Goal: Task Accomplishment & Management: Manage account settings

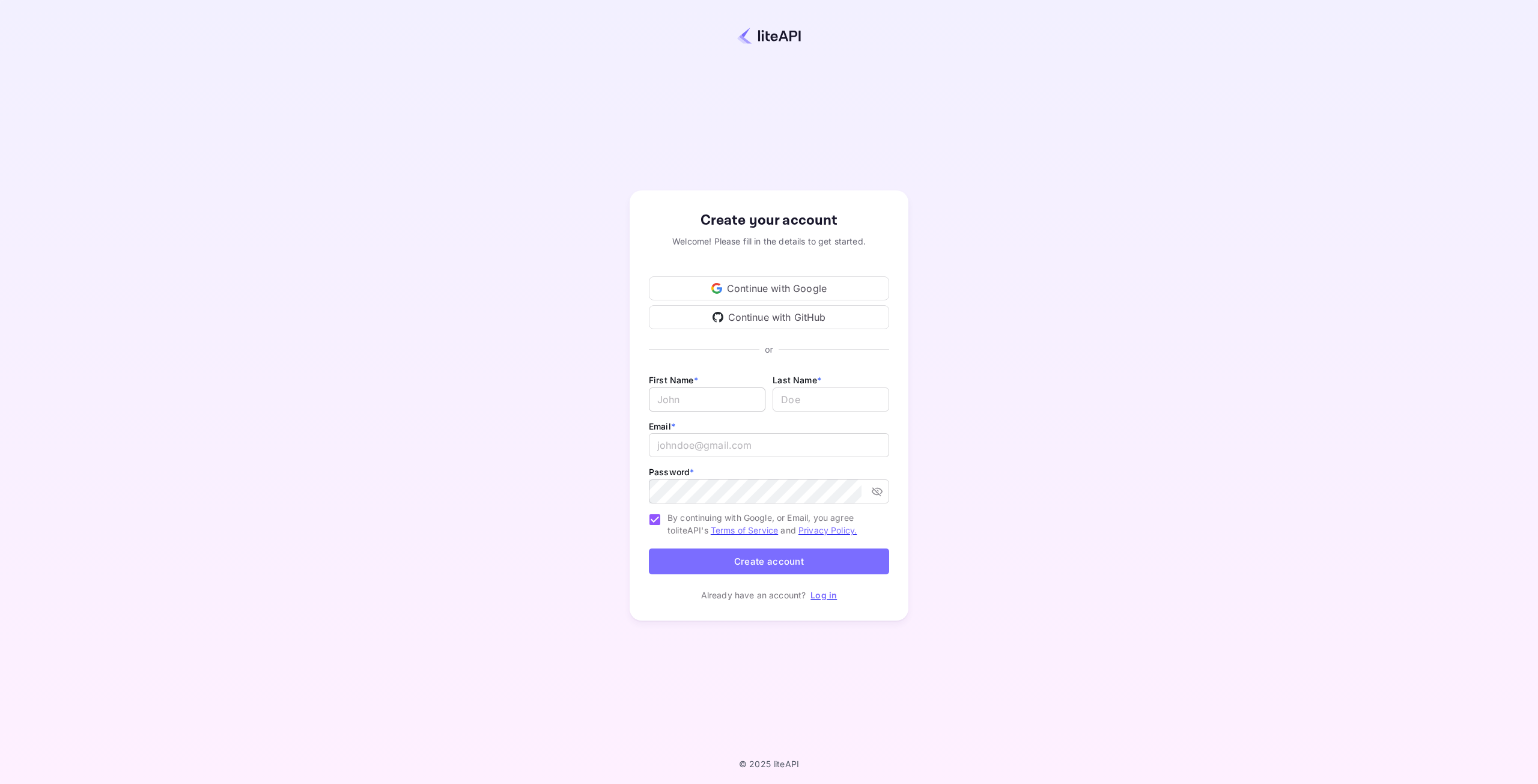
click at [728, 405] on input "Email *" at bounding box center [707, 399] width 117 height 24
type input "[PERSON_NAME]"
click at [753, 445] on input "email" at bounding box center [769, 445] width 240 height 24
type input "[EMAIL_ADDRESS][DOMAIN_NAME]"
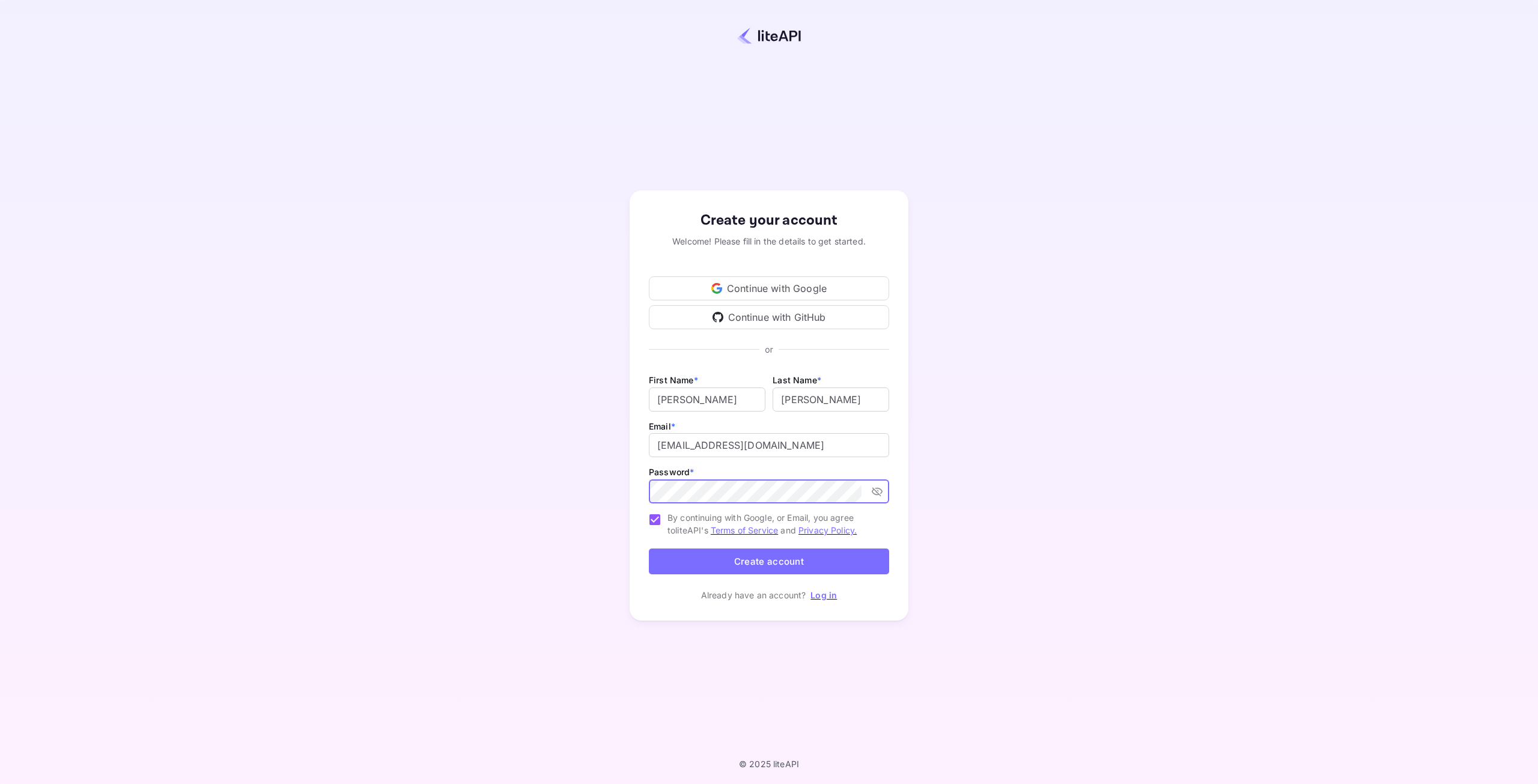
click at [881, 491] on icon "toggle password visibility" at bounding box center [877, 491] width 12 height 12
click at [863, 559] on button "Create account" at bounding box center [769, 561] width 240 height 26
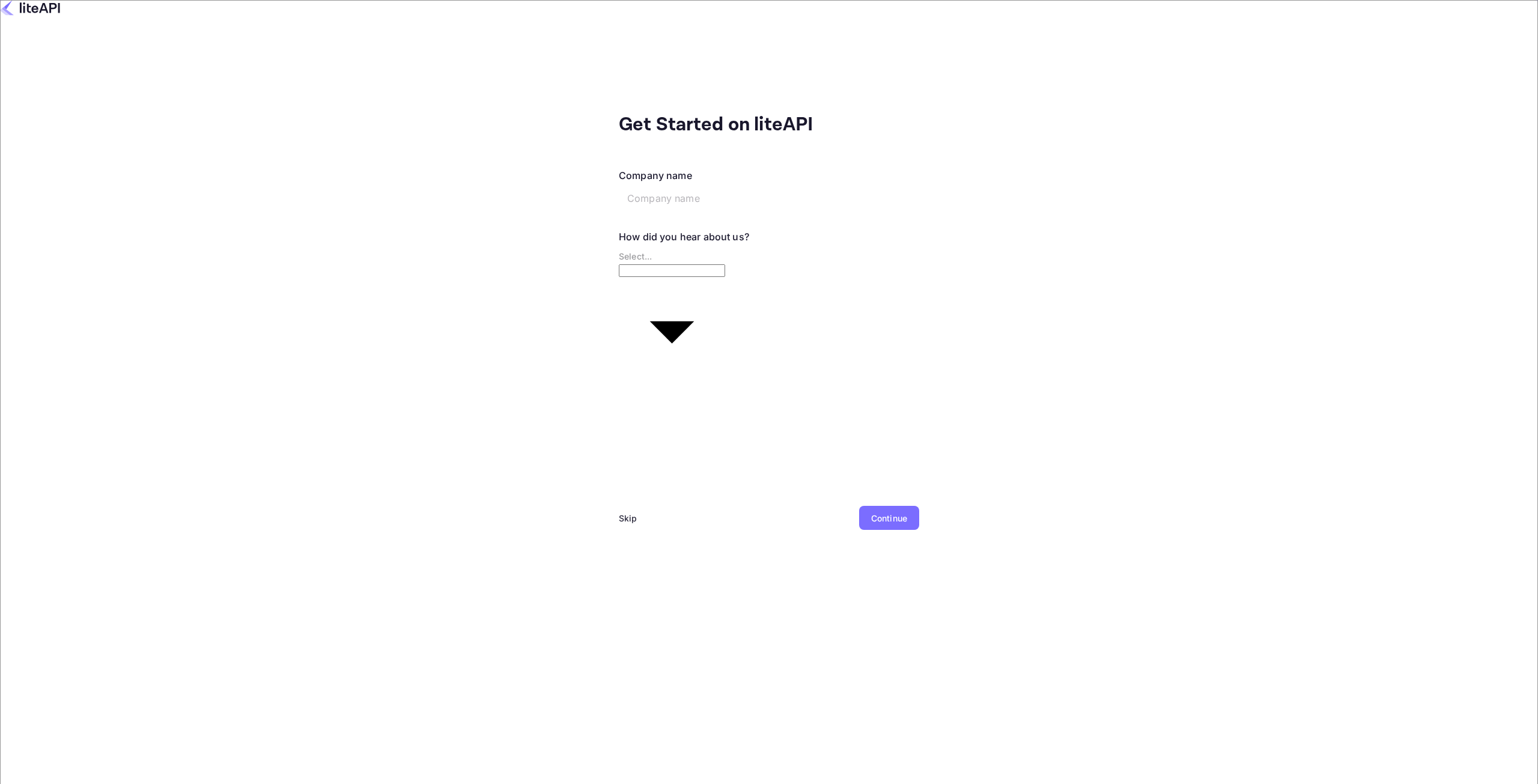
click at [619, 186] on input "text" at bounding box center [710, 198] width 184 height 24
type input "Credentia Magna Inc"
click at [600, 249] on body "Get Started on liteAPI Company name Credentia Magna Inc ​ How did you hear abou…" at bounding box center [769, 446] width 1538 height 894
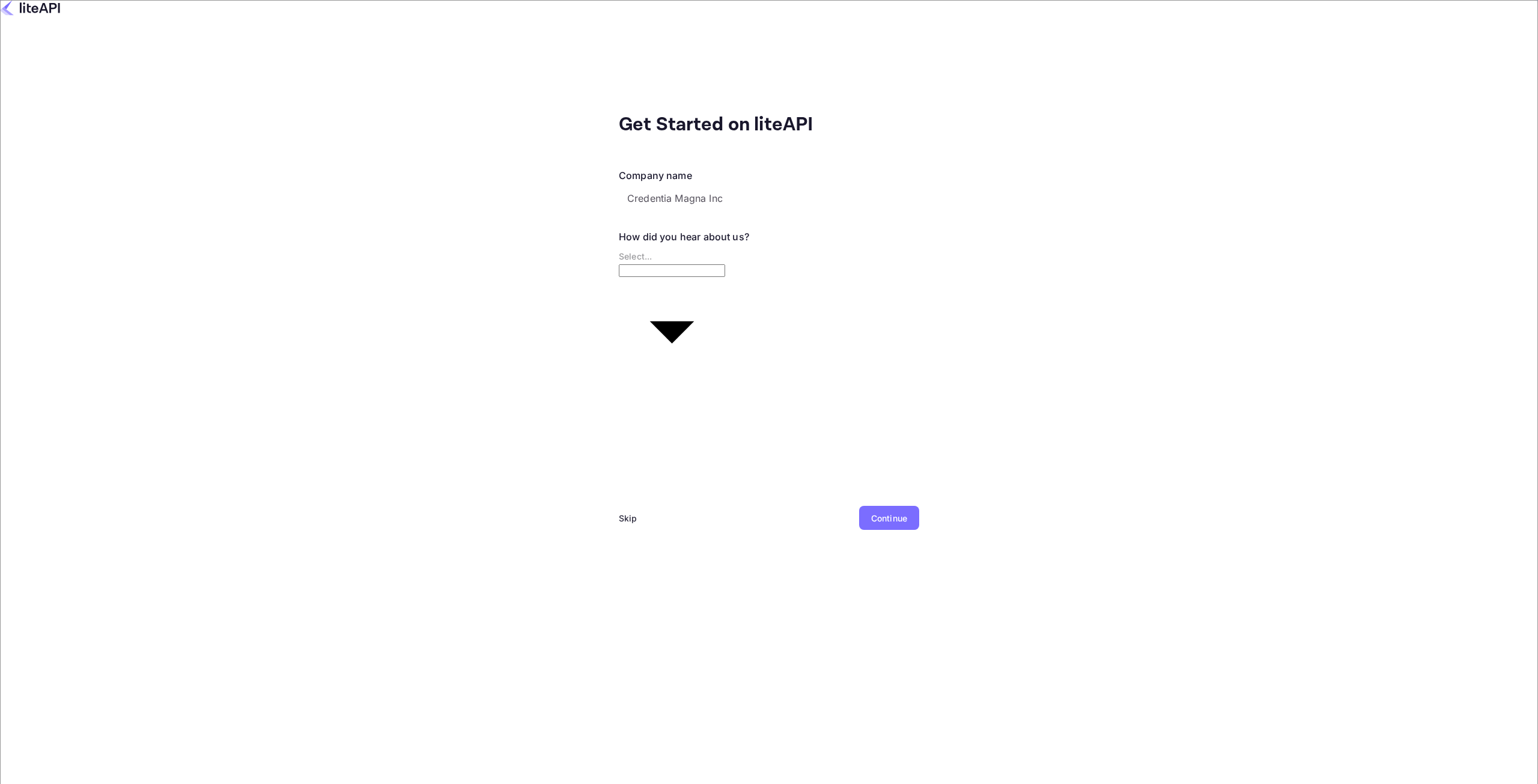
type input "Other..."
click at [736, 512] on div "Skip Continue" at bounding box center [769, 532] width 300 height 53
click at [871, 512] on div "Continue" at bounding box center [889, 518] width 36 height 13
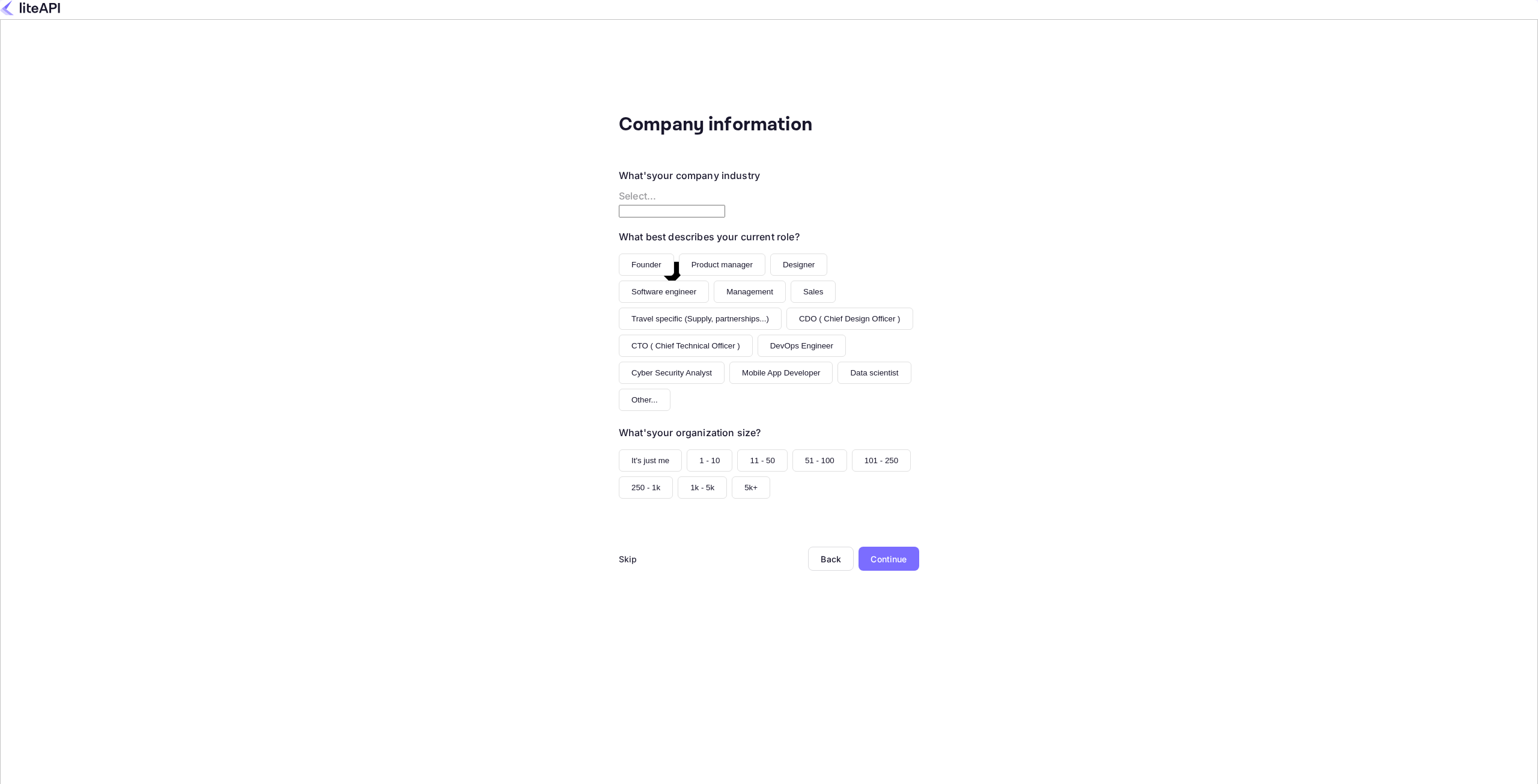
click at [573, 182] on body "Company information What's your company industry Select... ​ What best describe…" at bounding box center [769, 392] width 1538 height 784
type input "Travel"
click at [870, 553] on div "Continue" at bounding box center [889, 559] width 36 height 13
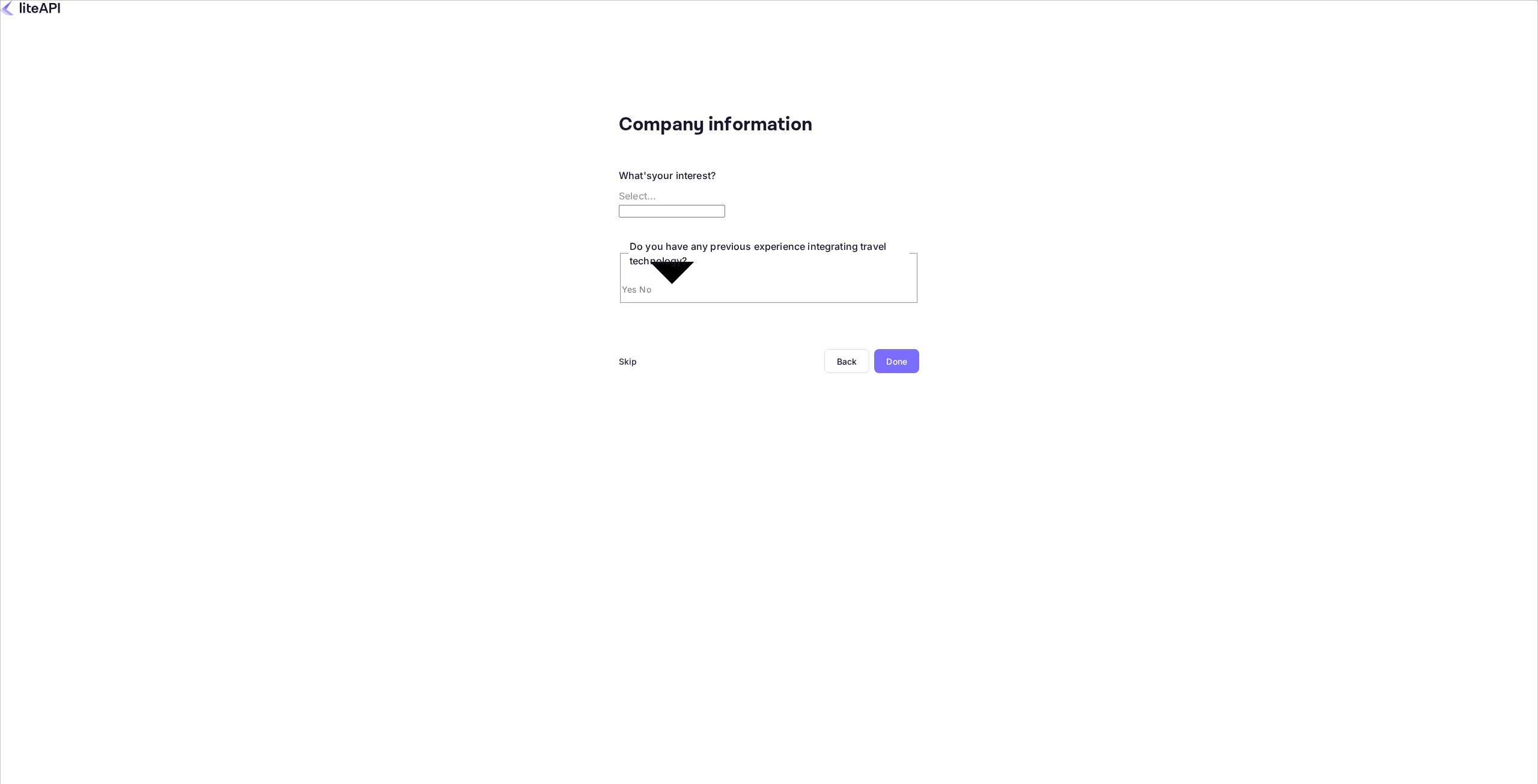
click at [886, 355] on div "Done" at bounding box center [896, 361] width 21 height 13
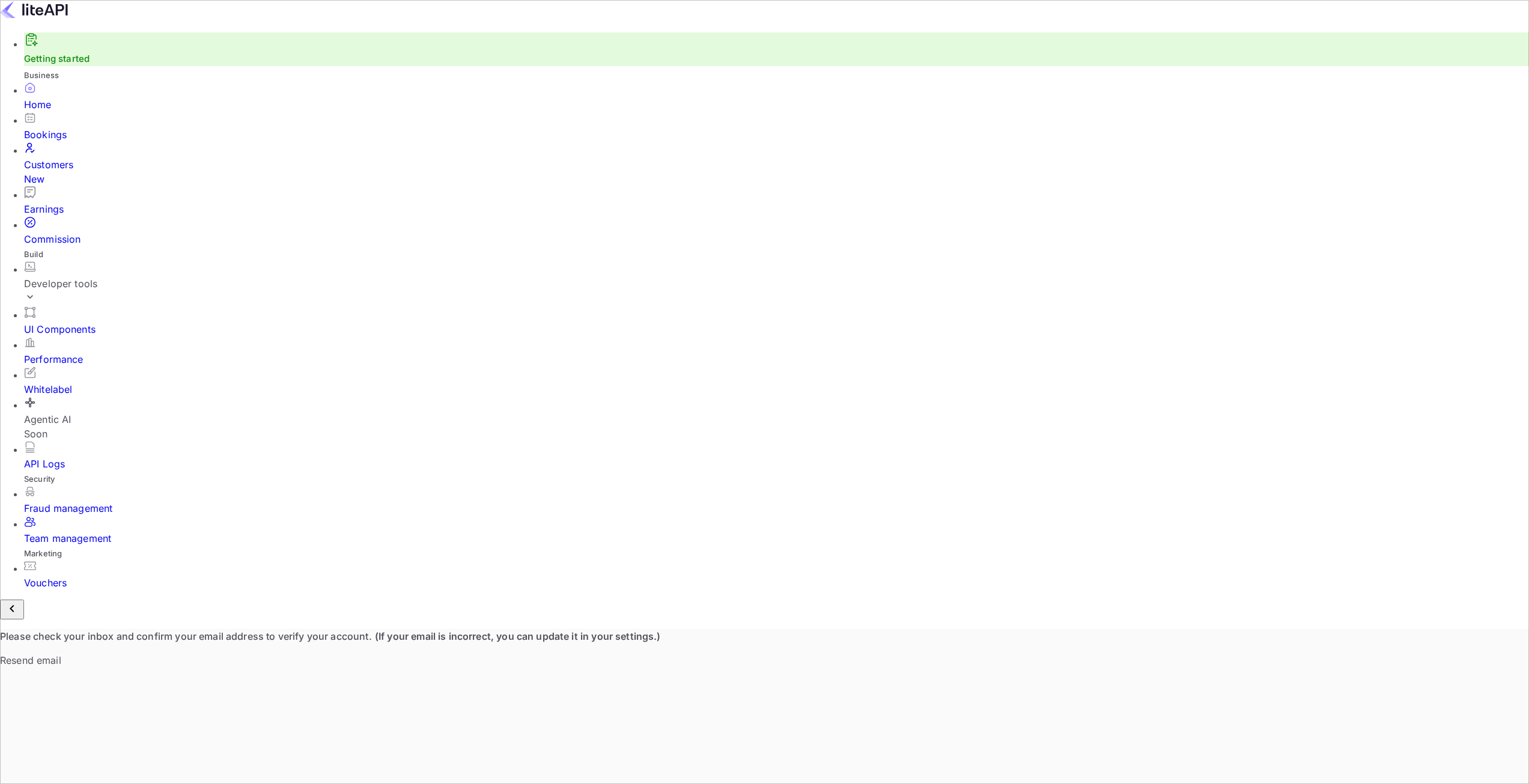
click at [86, 276] on div "Developer tools" at bounding box center [776, 283] width 1505 height 14
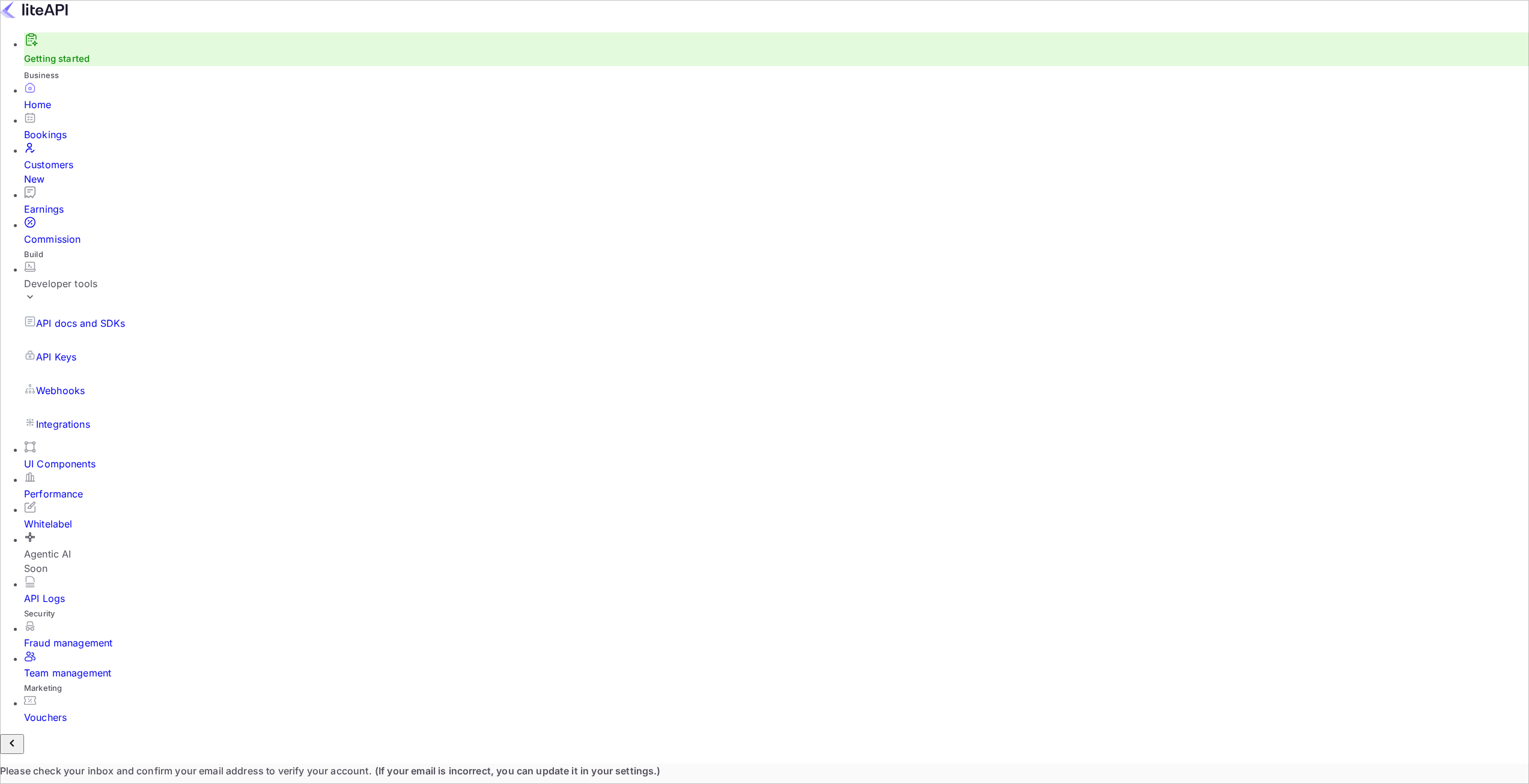
click at [43, 111] on div "Home" at bounding box center [776, 104] width 1505 height 14
click at [58, 19] on img at bounding box center [34, 10] width 68 height 19
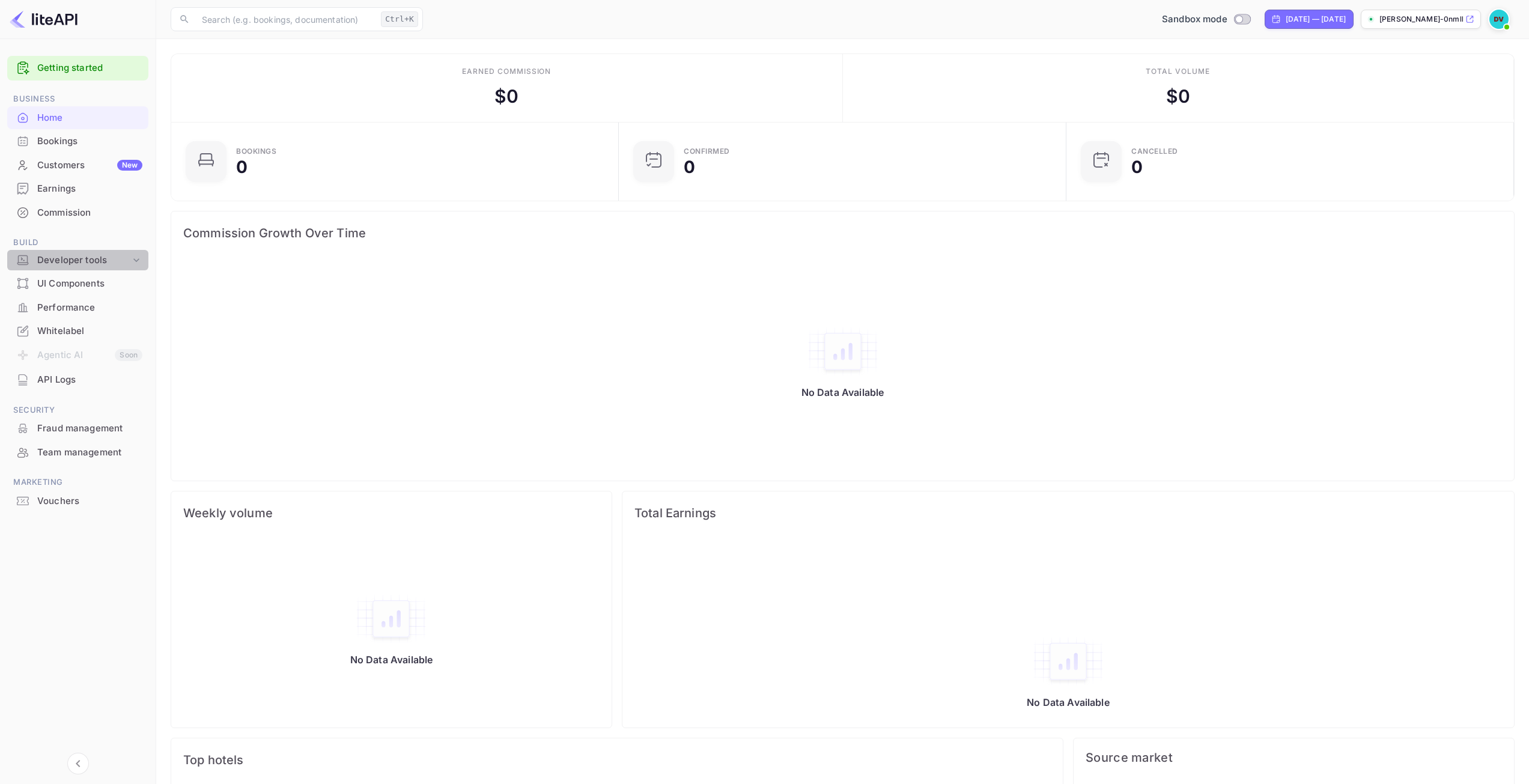
click at [120, 262] on div "Developer tools" at bounding box center [84, 260] width 93 height 14
click at [91, 262] on div "Developer tools" at bounding box center [84, 260] width 93 height 14
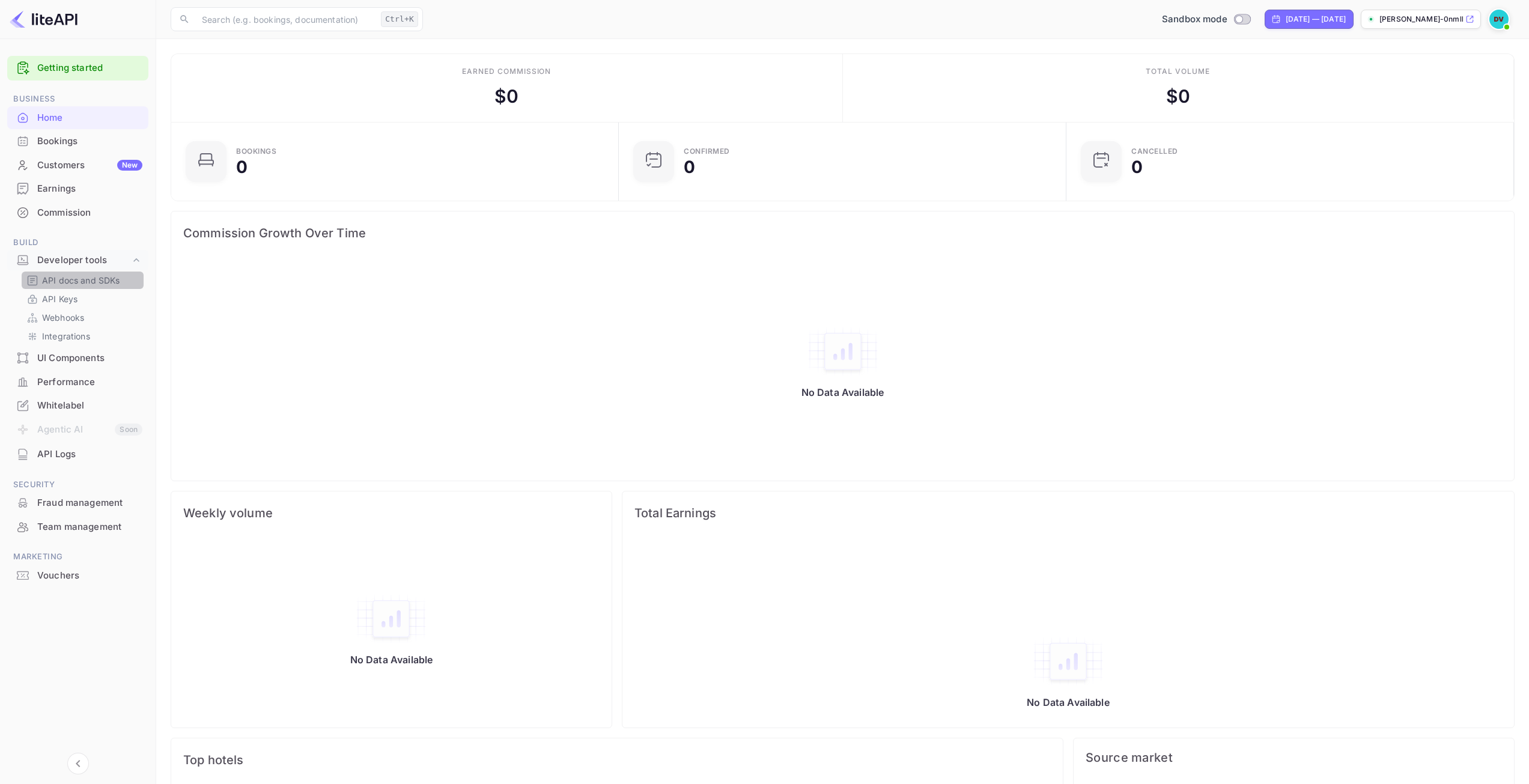
click at [91, 273] on div "API docs and SDKs" at bounding box center [82, 280] width 122 height 17
click at [62, 303] on p "API Keys" at bounding box center [59, 299] width 35 height 13
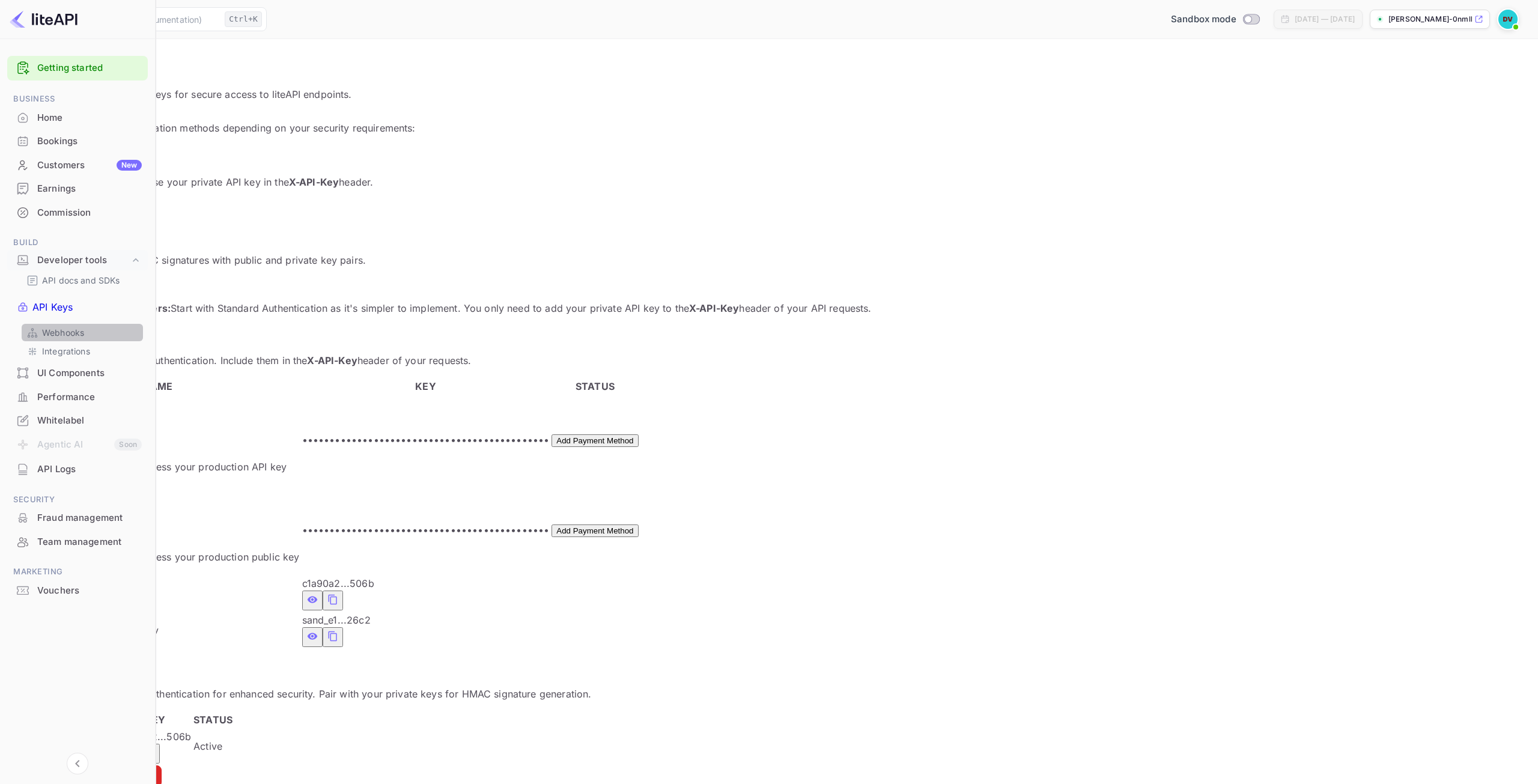
click at [64, 326] on p "Webhooks" at bounding box center [62, 332] width 42 height 13
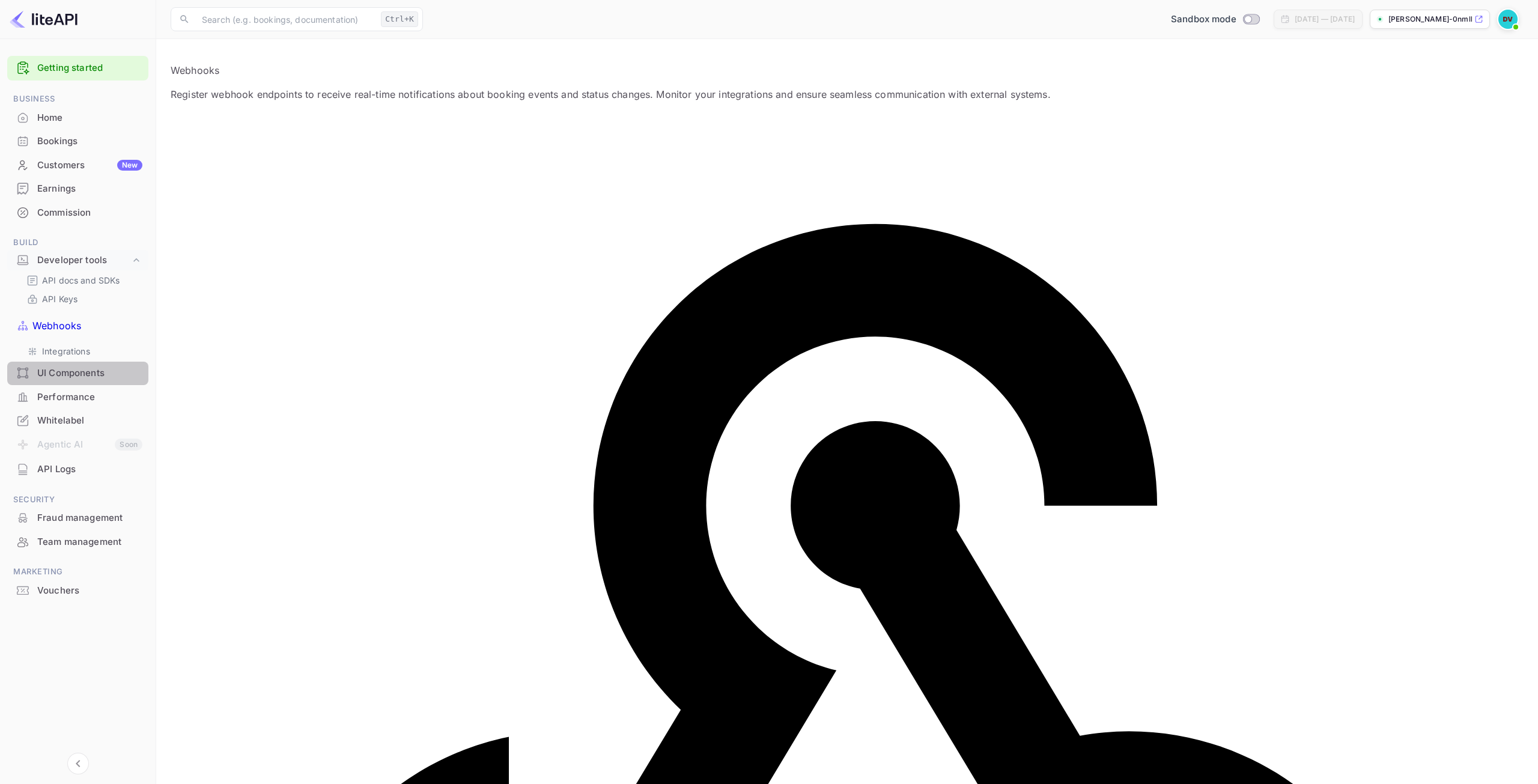
click at [64, 361] on div "UI Components" at bounding box center [77, 373] width 141 height 23
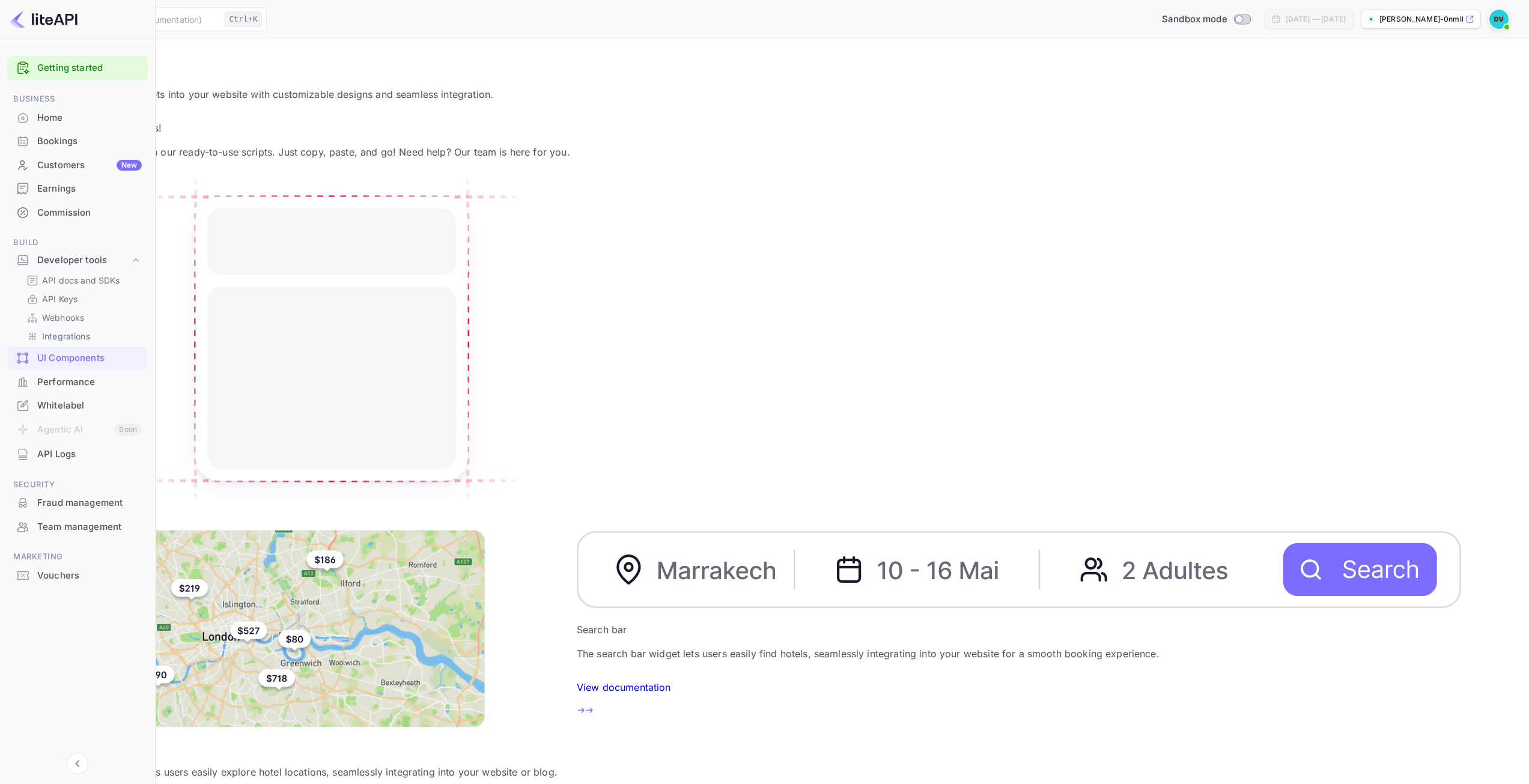
click at [66, 340] on p "Integrations" at bounding box center [66, 336] width 48 height 13
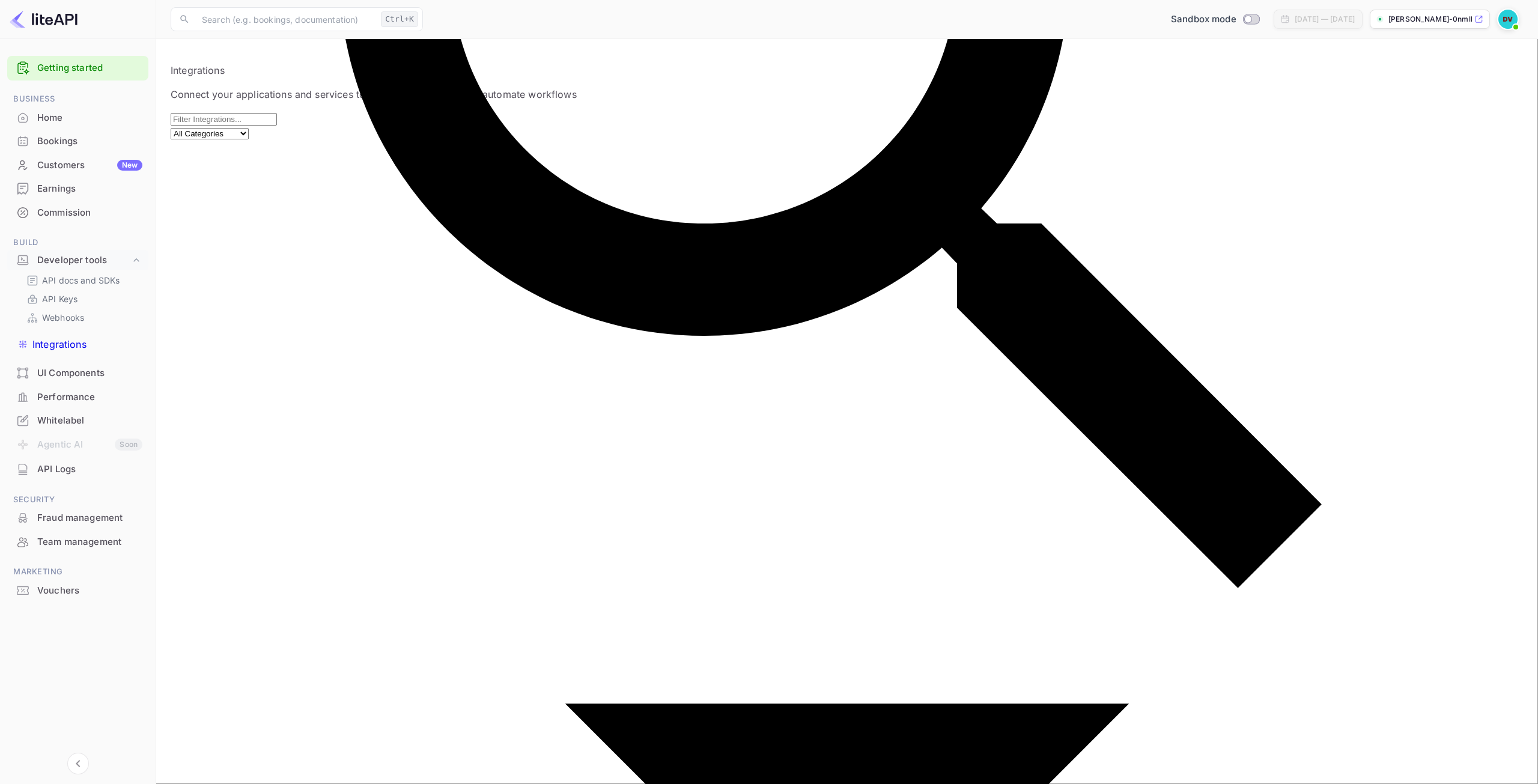
click at [79, 390] on div "Performance" at bounding box center [90, 397] width 105 height 14
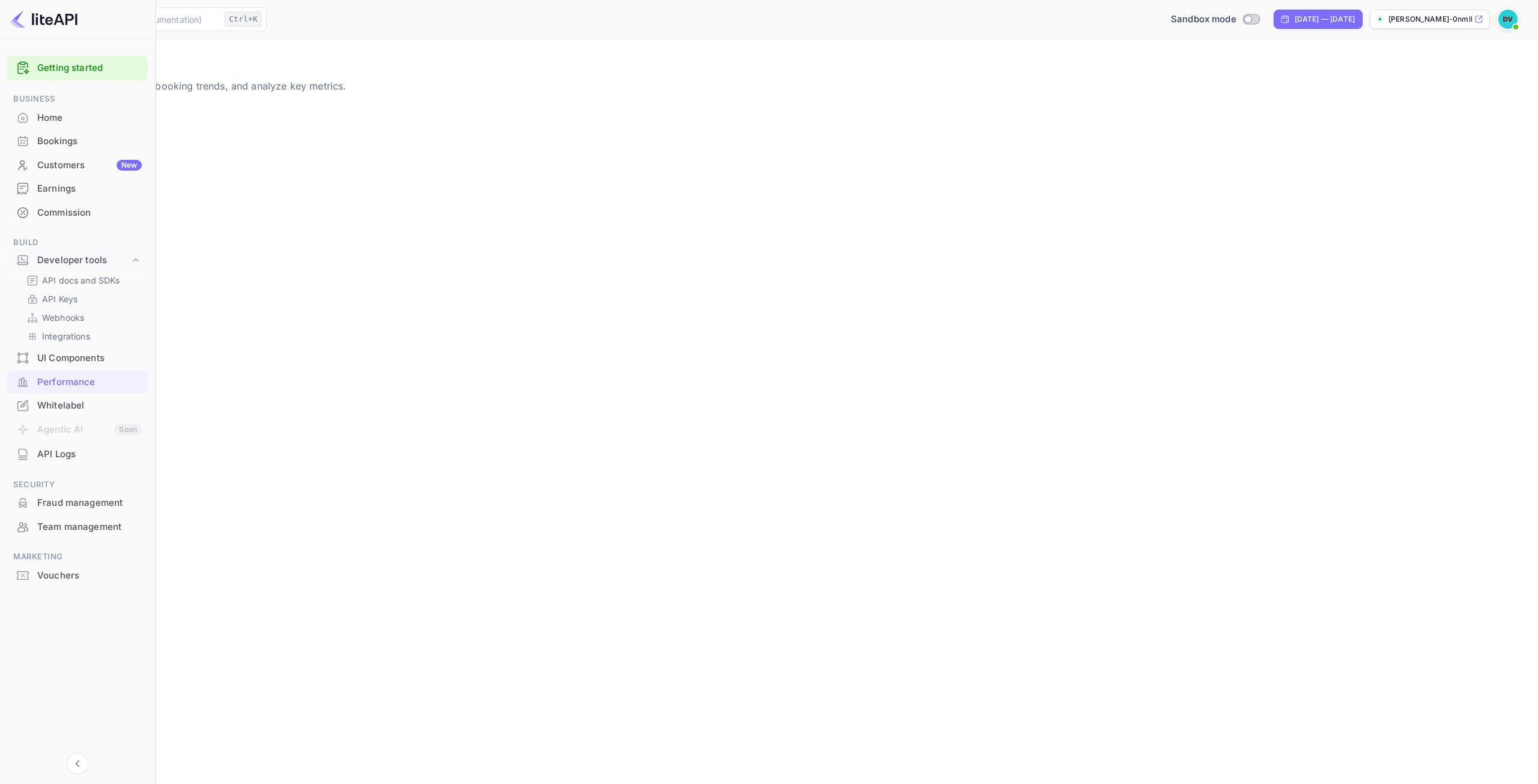
click at [62, 448] on div "API Logs" at bounding box center [90, 454] width 104 height 14
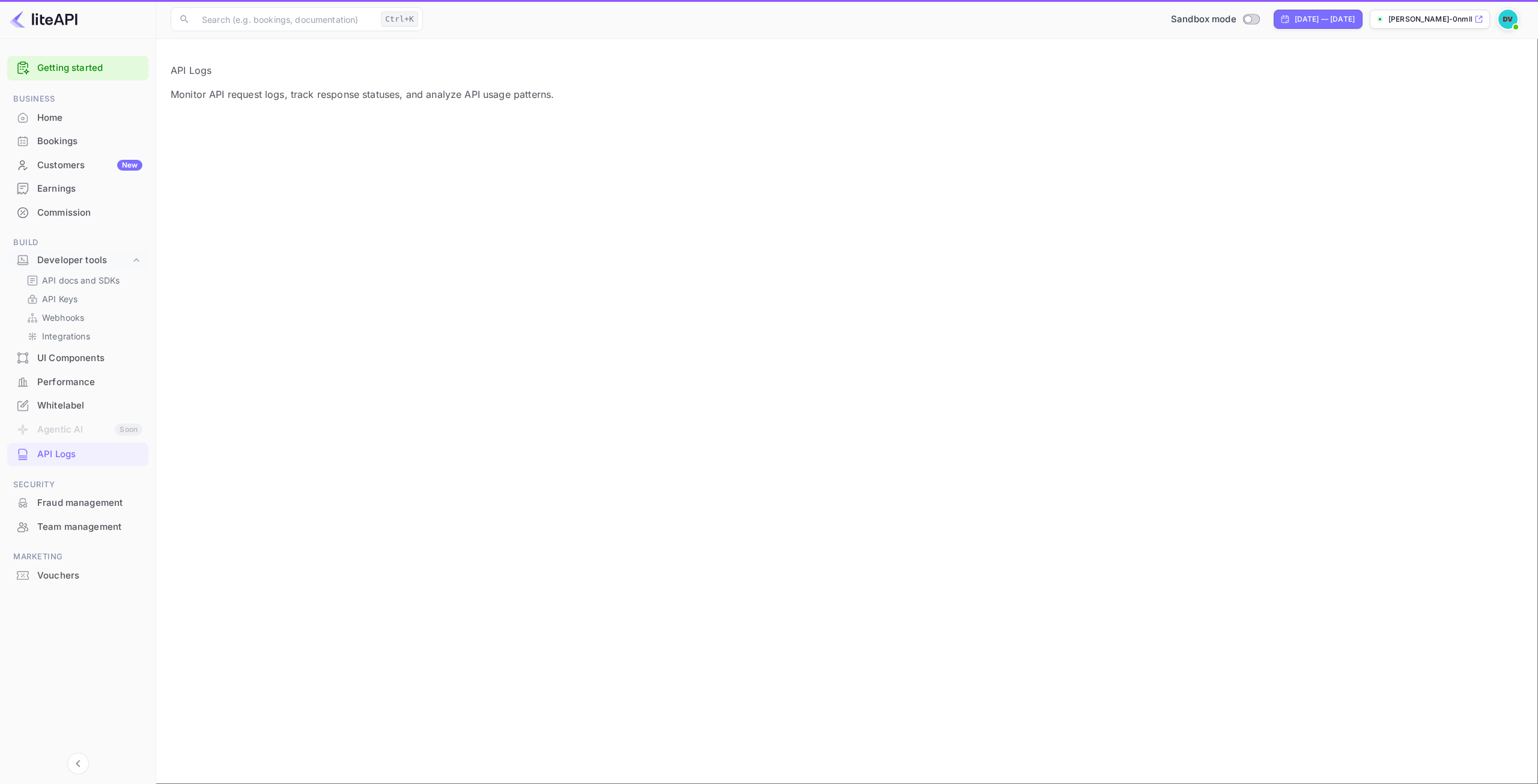
click at [62, 448] on div "API Logs" at bounding box center [90, 454] width 105 height 14
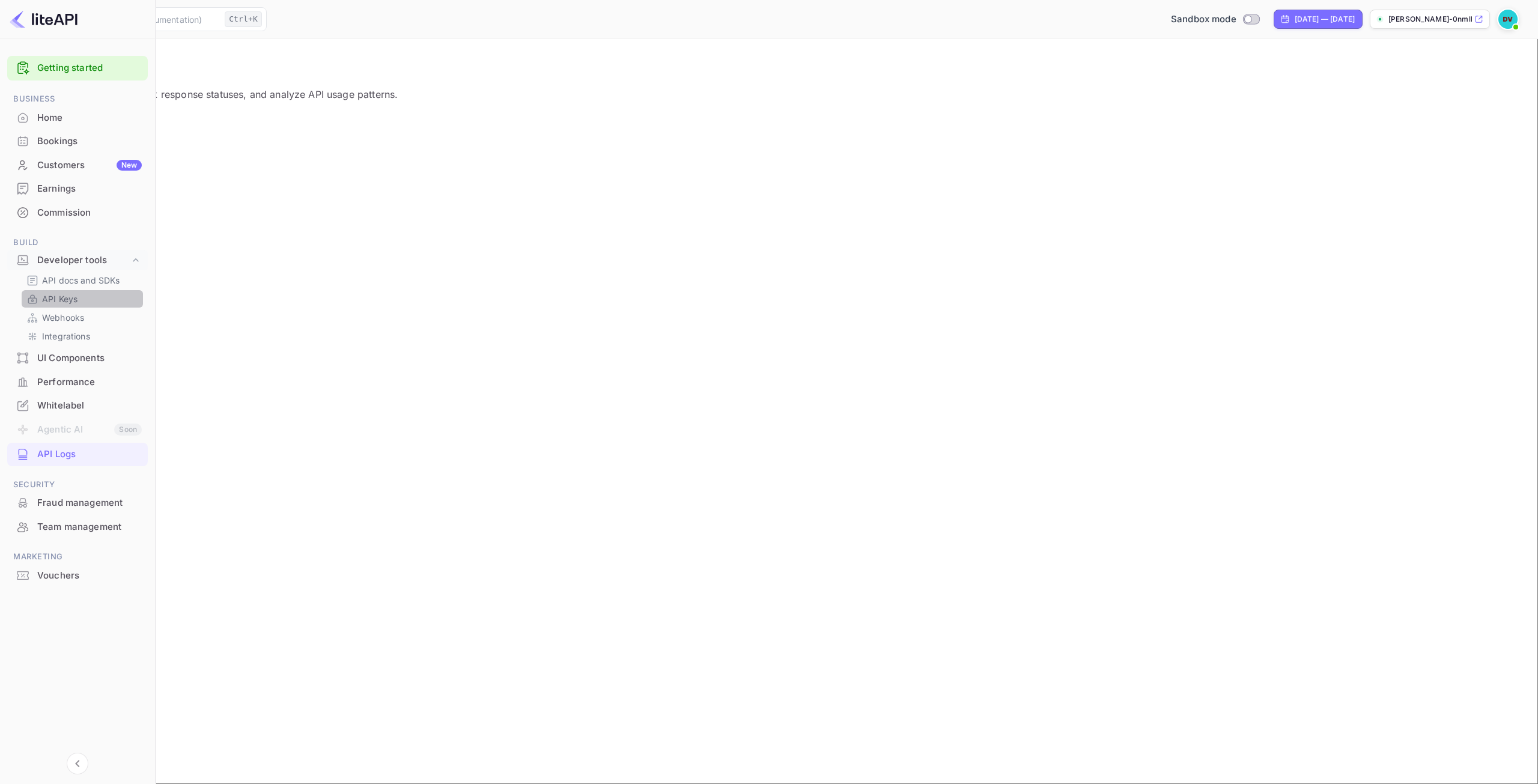
click at [68, 296] on p "API Keys" at bounding box center [59, 299] width 35 height 13
click at [72, 298] on p "API Keys" at bounding box center [59, 299] width 35 height 13
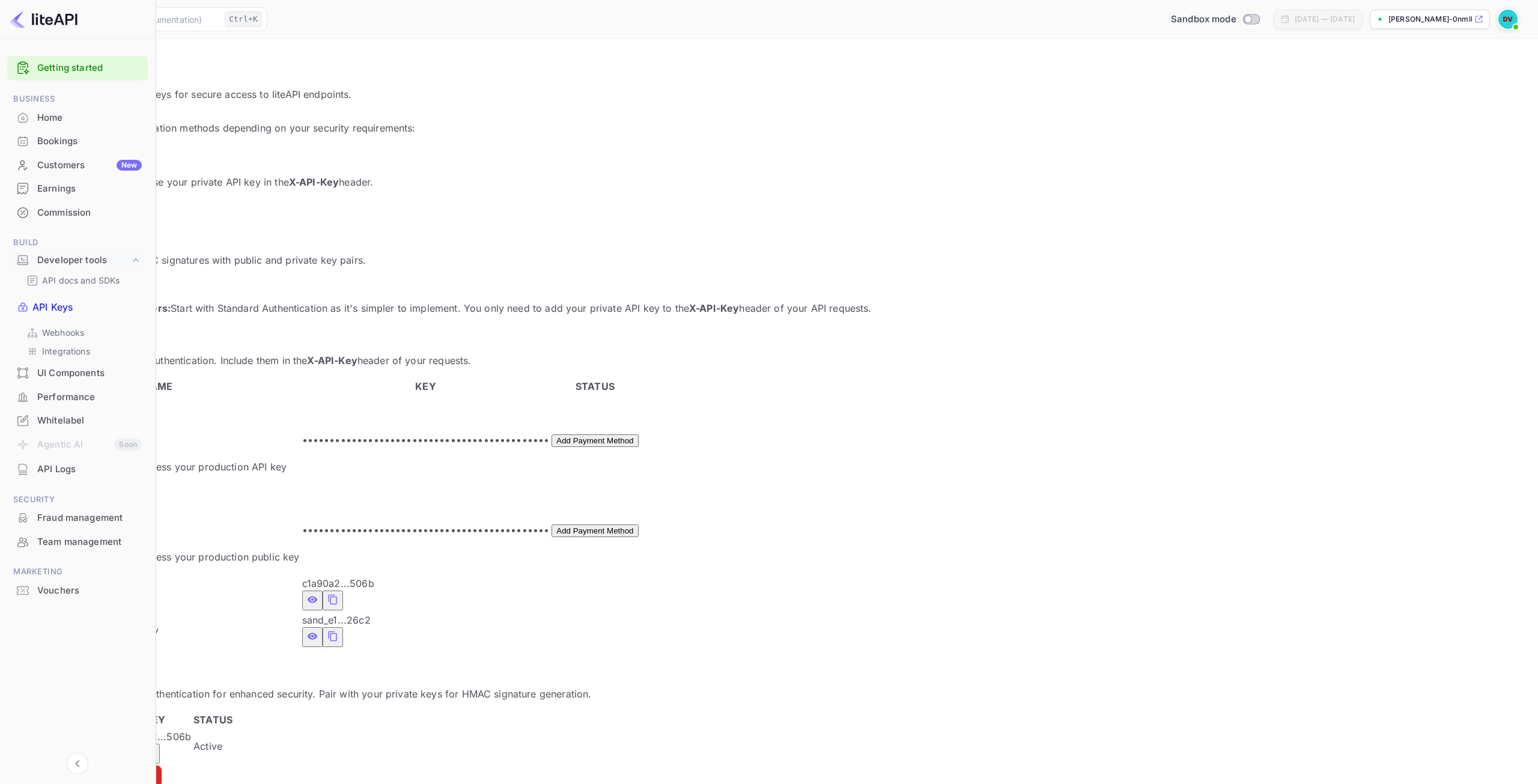
click at [70, 16] on img at bounding box center [43, 19] width 68 height 19
click at [63, 65] on link "Getting started" at bounding box center [90, 68] width 104 height 14
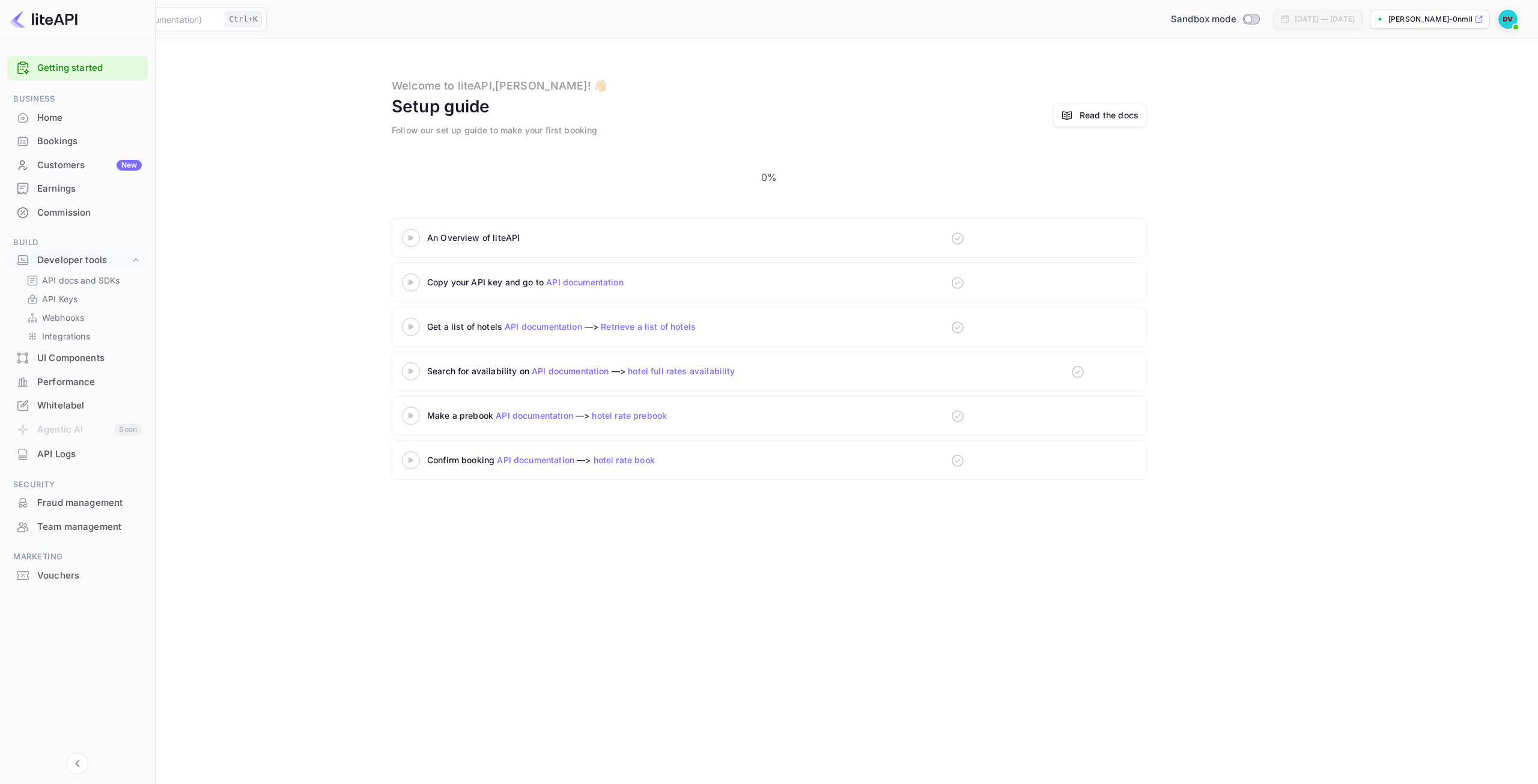
click at [55, 111] on div "Home" at bounding box center [90, 117] width 104 height 14
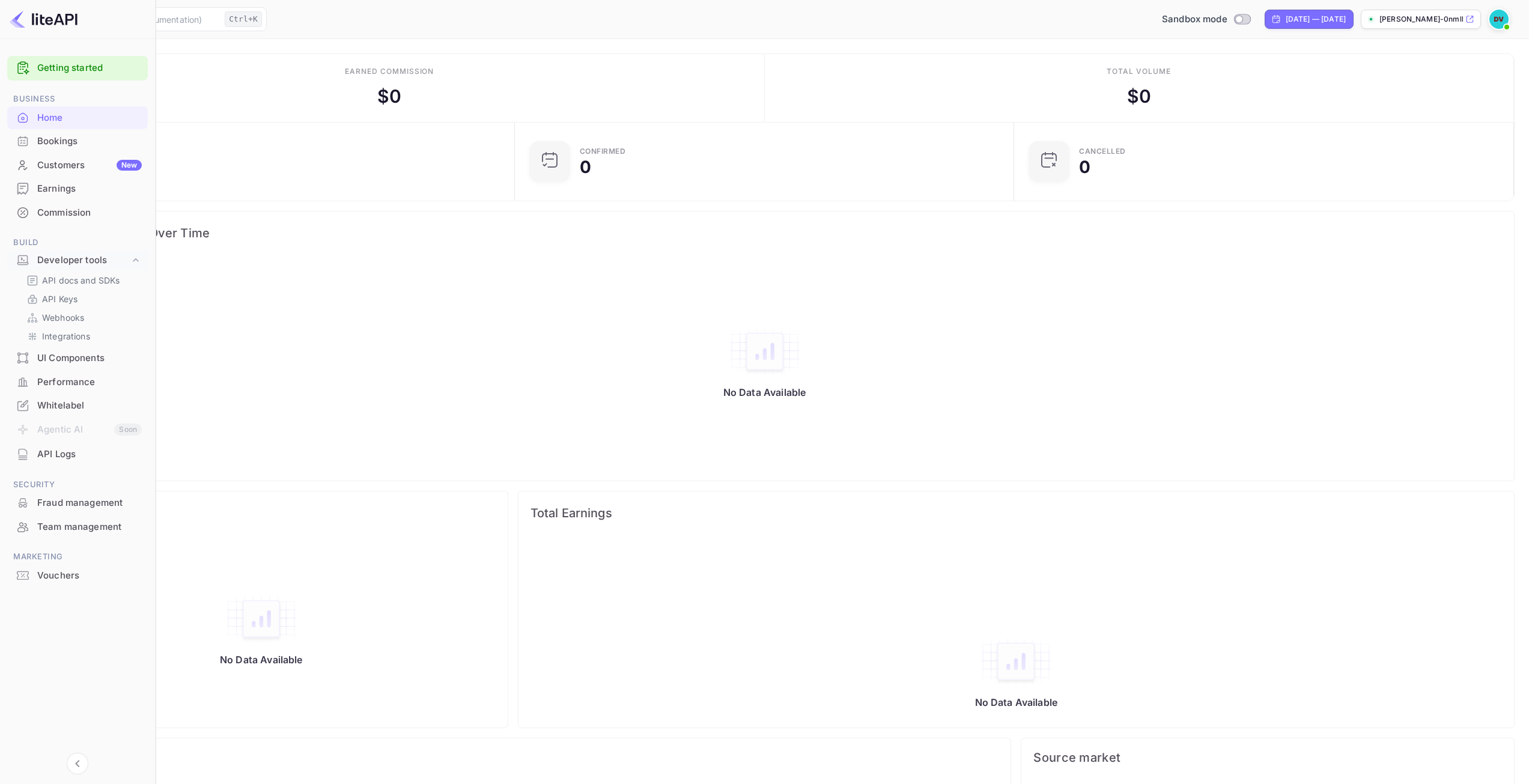
click at [1430, 23] on p "[PERSON_NAME]-0nmll...." at bounding box center [1421, 19] width 84 height 11
click at [1506, 20] on img at bounding box center [1499, 19] width 19 height 19
click at [78, 258] on div "Developer tools" at bounding box center [84, 260] width 93 height 14
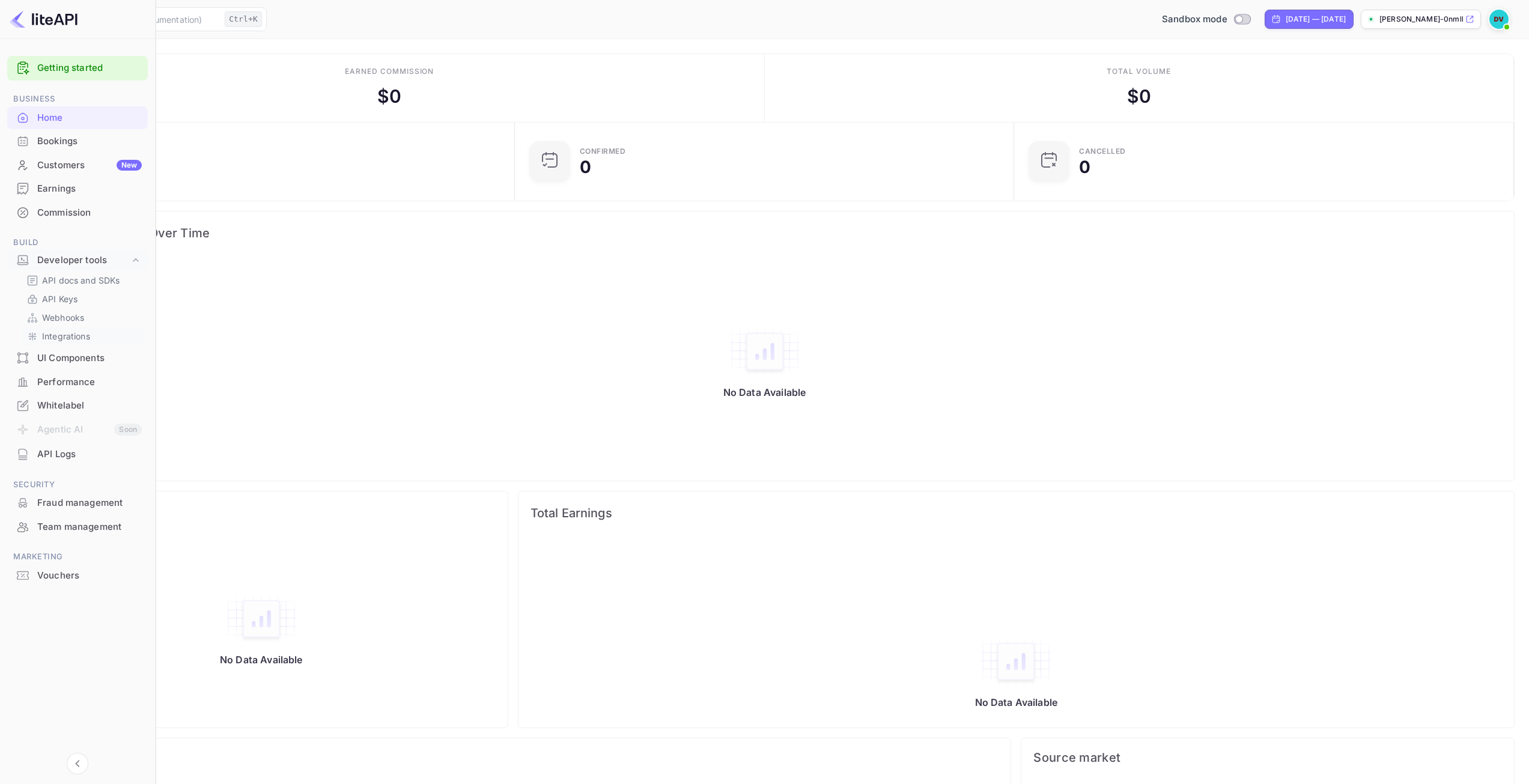
click at [77, 336] on p "Integrations" at bounding box center [66, 336] width 48 height 13
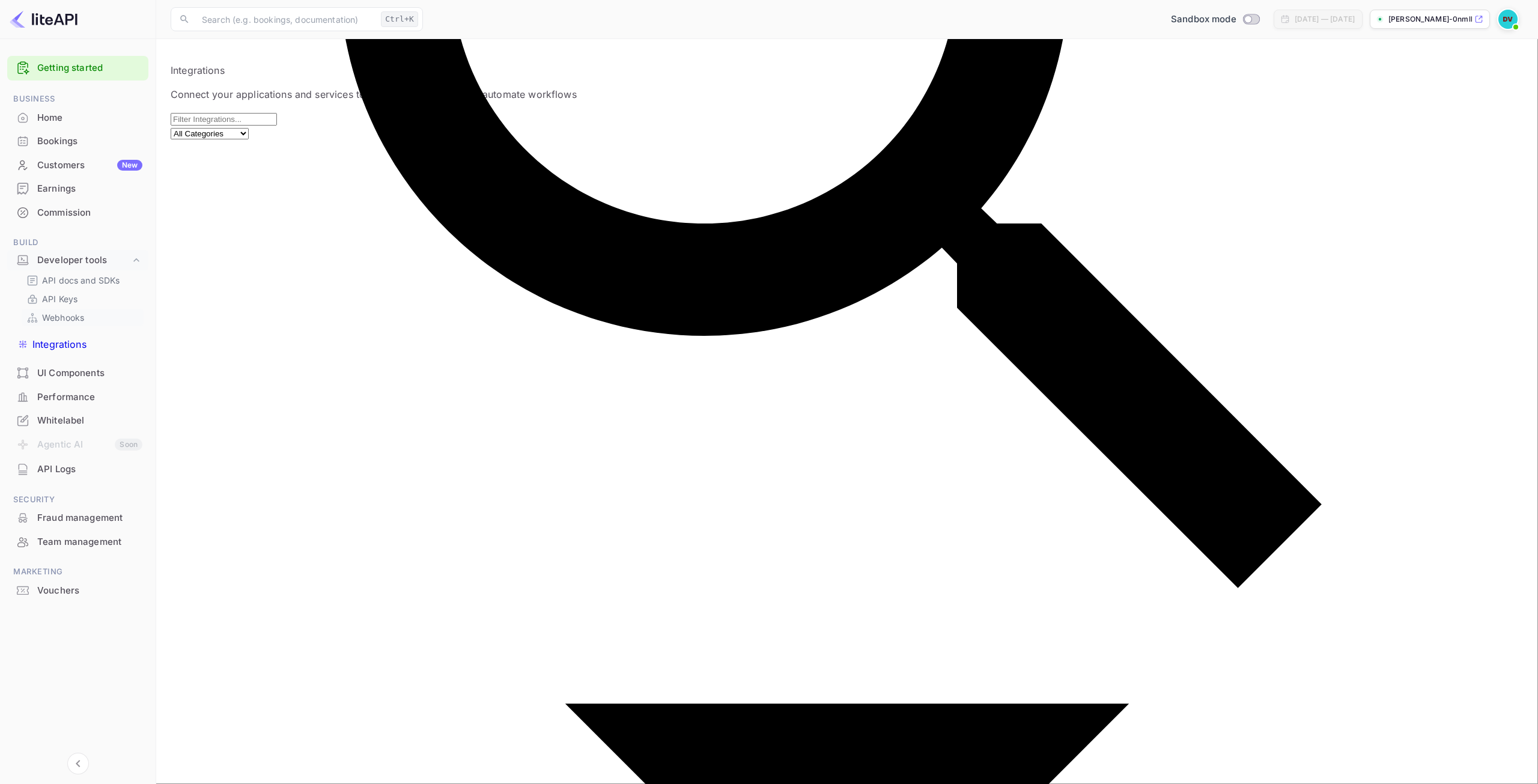
click at [70, 322] on p "Webhooks" at bounding box center [62, 318] width 42 height 13
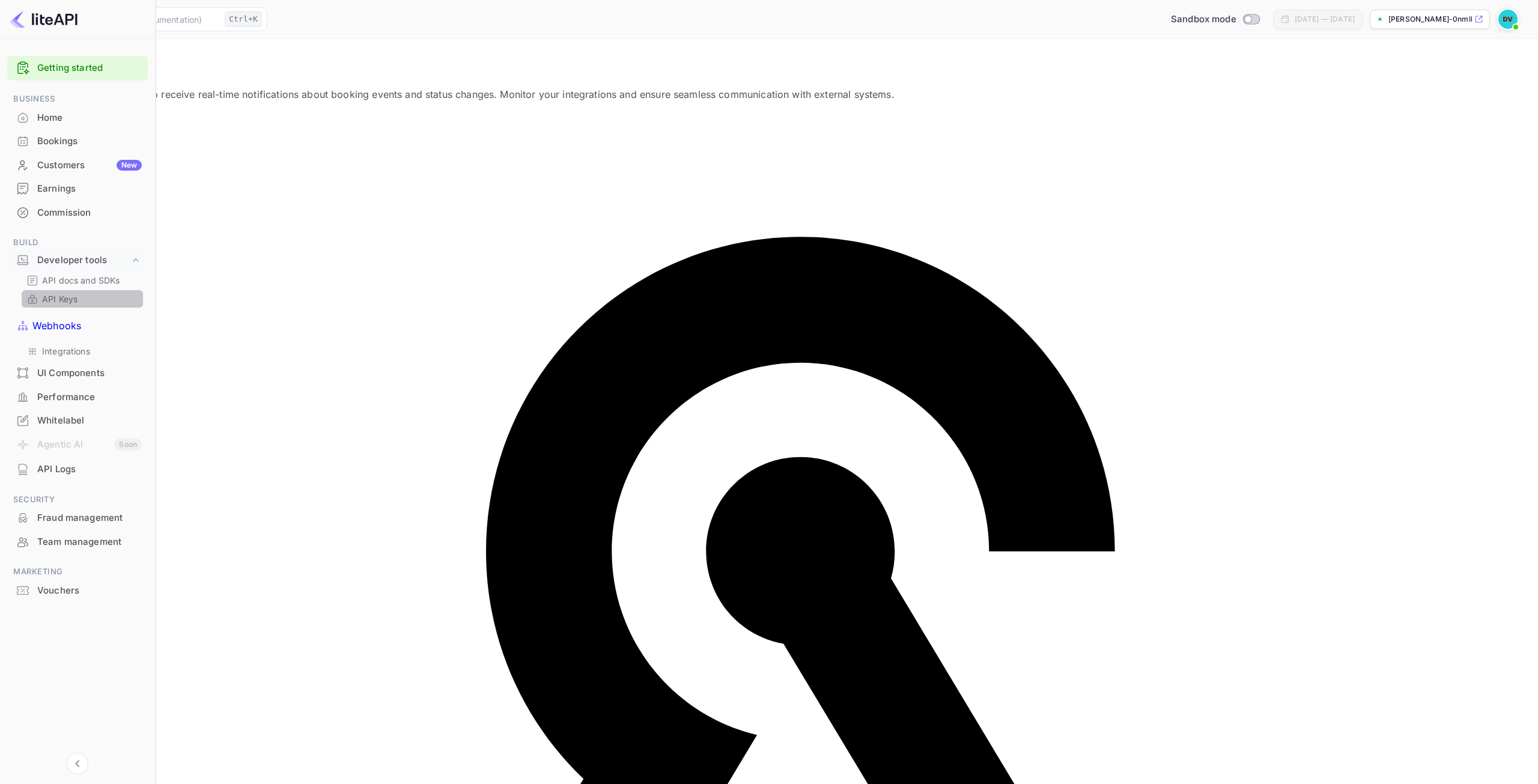
click at [63, 302] on p "API Keys" at bounding box center [59, 299] width 35 height 13
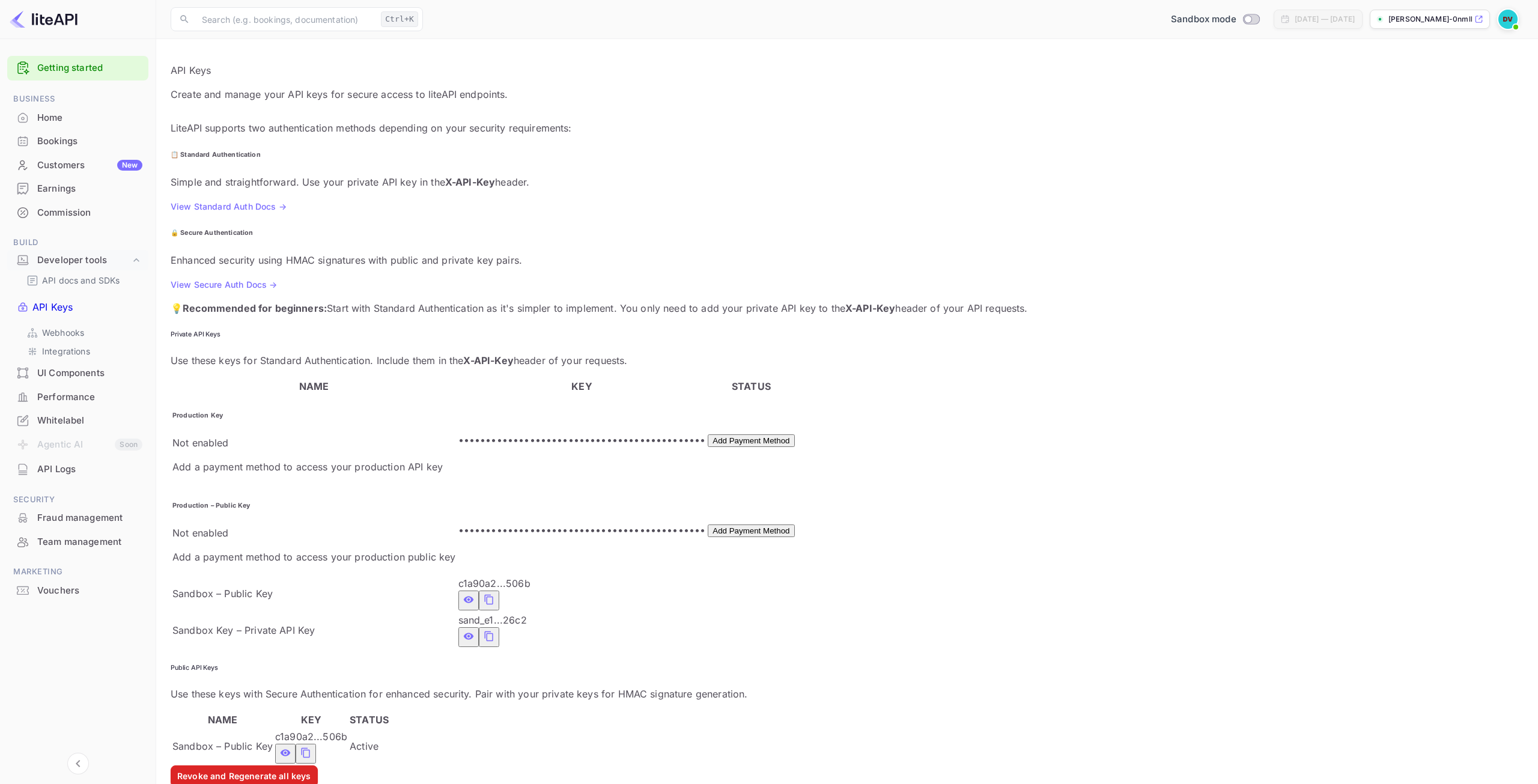
click at [494, 629] on icon "private api keys table" at bounding box center [489, 636] width 11 height 14
